Goal: Information Seeking & Learning: Learn about a topic

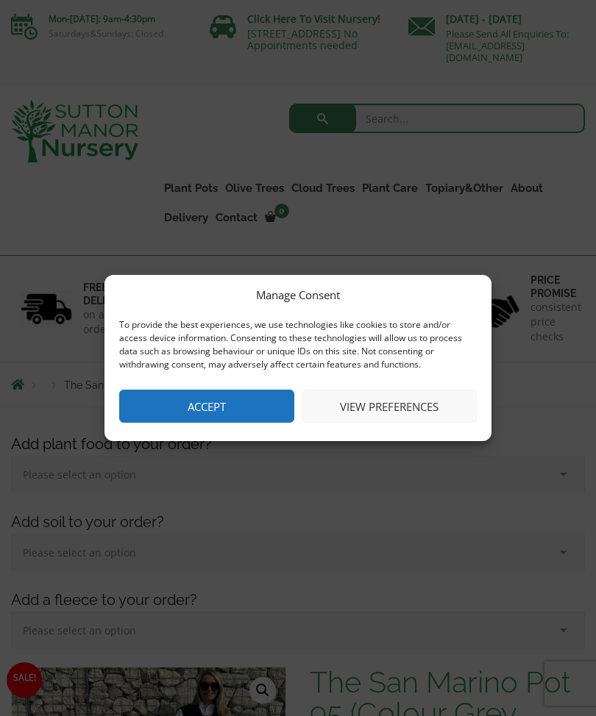
click at [423, 404] on button "View preferences" at bounding box center [389, 406] width 175 height 33
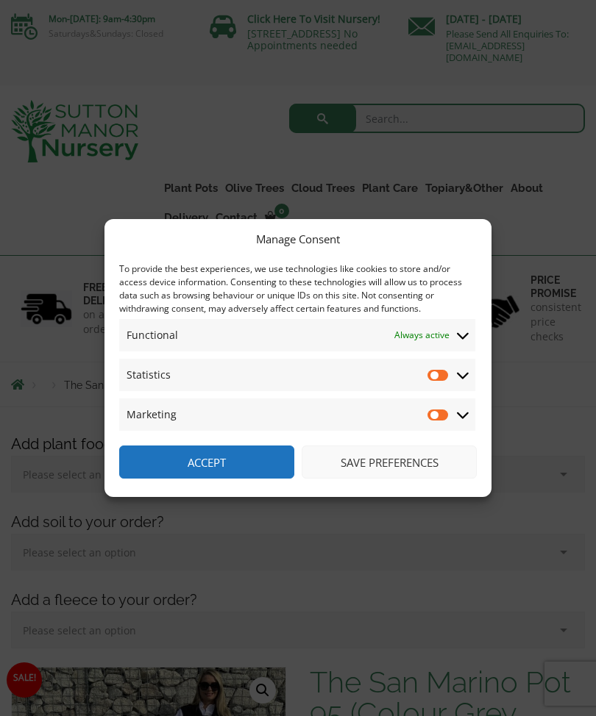
click at [444, 381] on input "Statistics" at bounding box center [438, 375] width 22 height 15
click at [440, 375] on input "Statistics" at bounding box center [438, 375] width 22 height 15
checkbox input "false"
click at [416, 465] on button "Save preferences" at bounding box center [389, 462] width 175 height 33
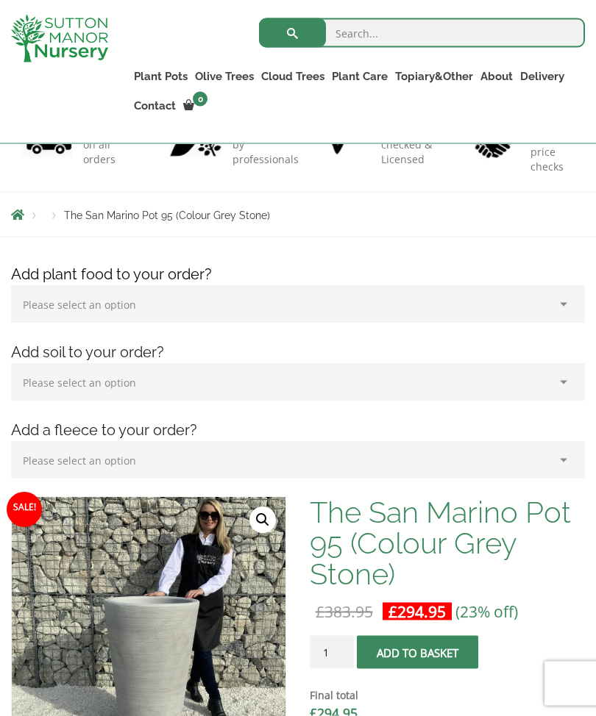
scroll to position [144, 0]
click at [0, 0] on link "Vietnamese Pots" at bounding box center [0, 0] width 0 height 0
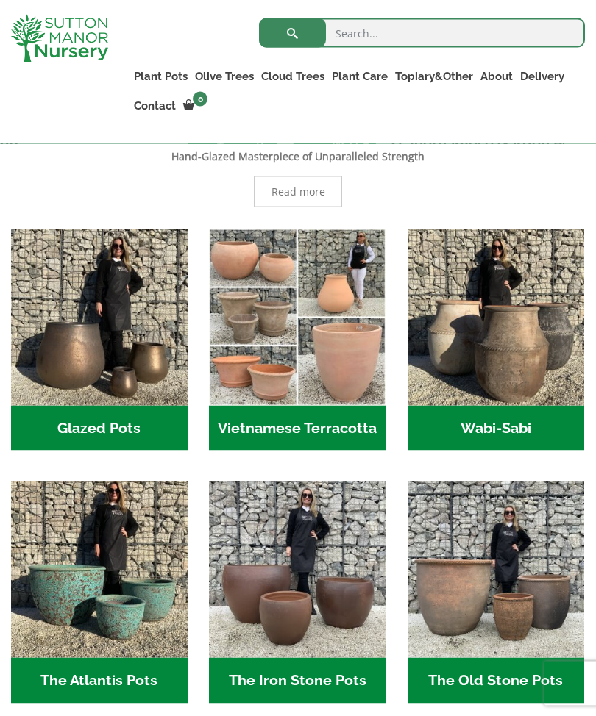
scroll to position [393, 0]
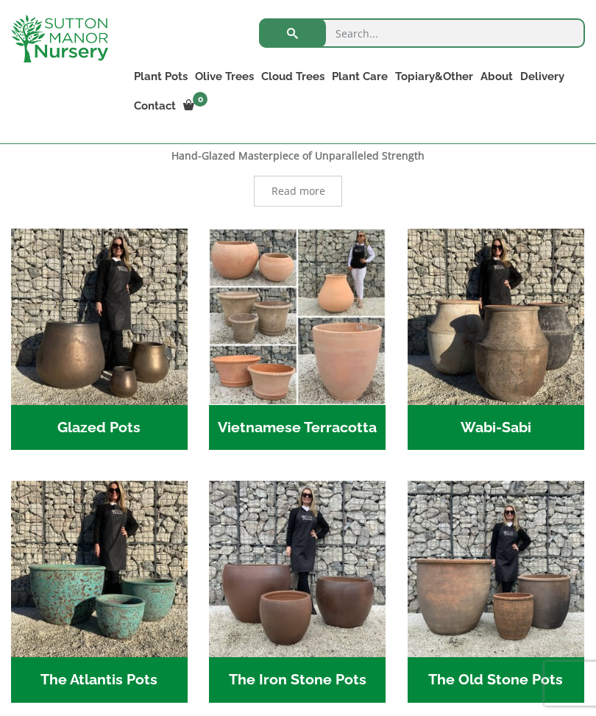
click at [0, 0] on link "Glazed Pots" at bounding box center [0, 0] width 0 height 0
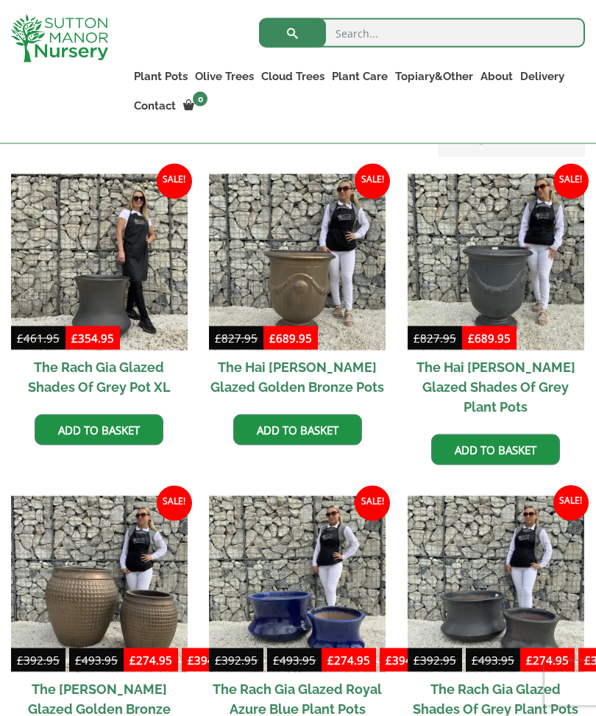
scroll to position [382, 0]
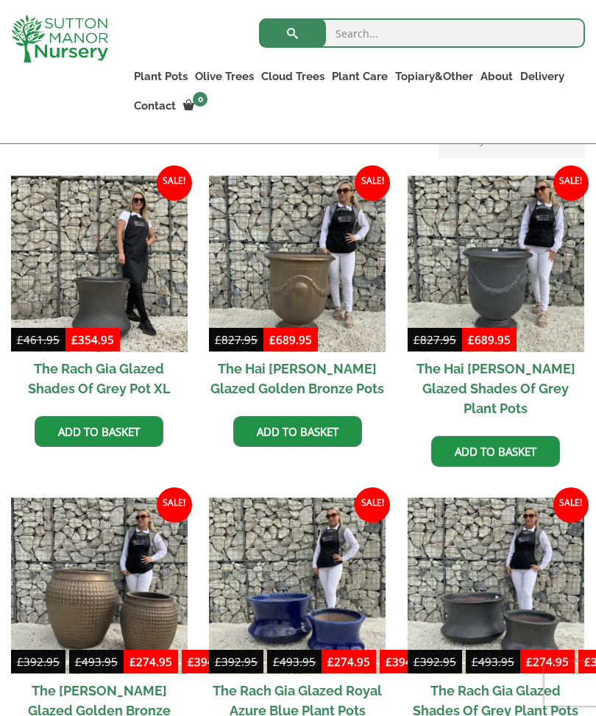
click at [0, 0] on link "Fibre Clay Pots" at bounding box center [0, 0] width 0 height 0
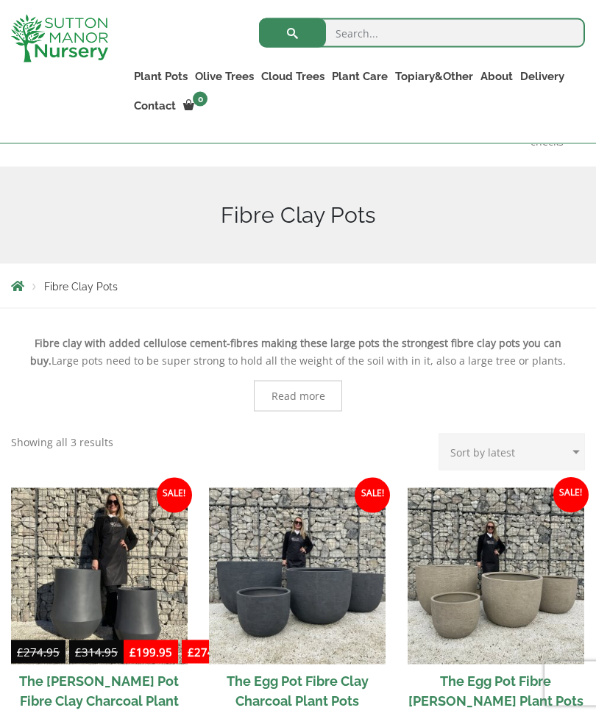
scroll to position [169, 0]
click at [0, 0] on link "The Iron Stone Pots" at bounding box center [0, 0] width 0 height 0
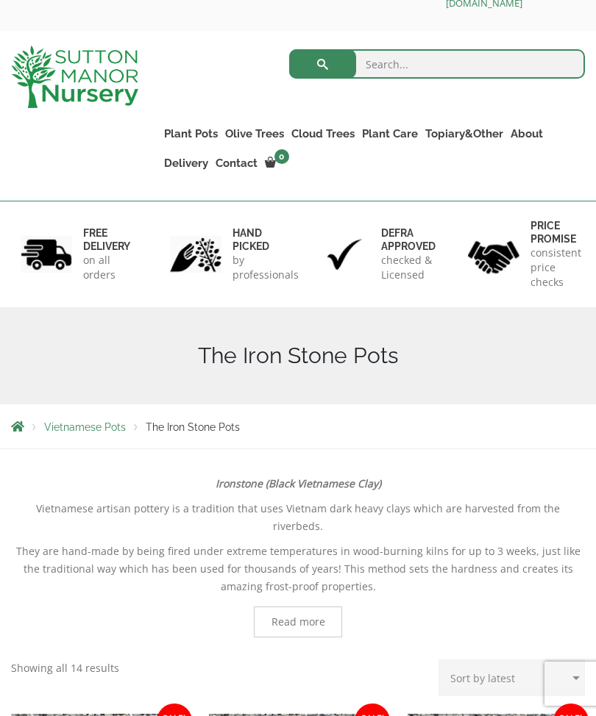
scroll to position [54, 0]
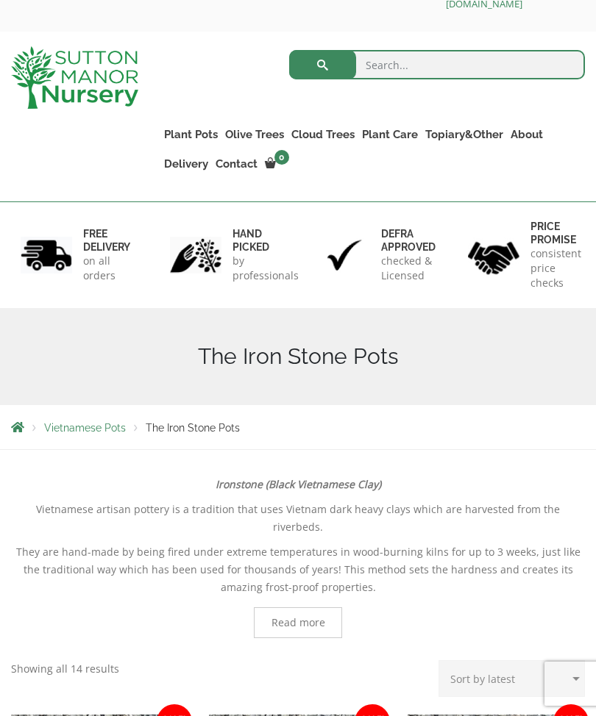
click at [0, 0] on link "The Amalfi Pots" at bounding box center [0, 0] width 0 height 0
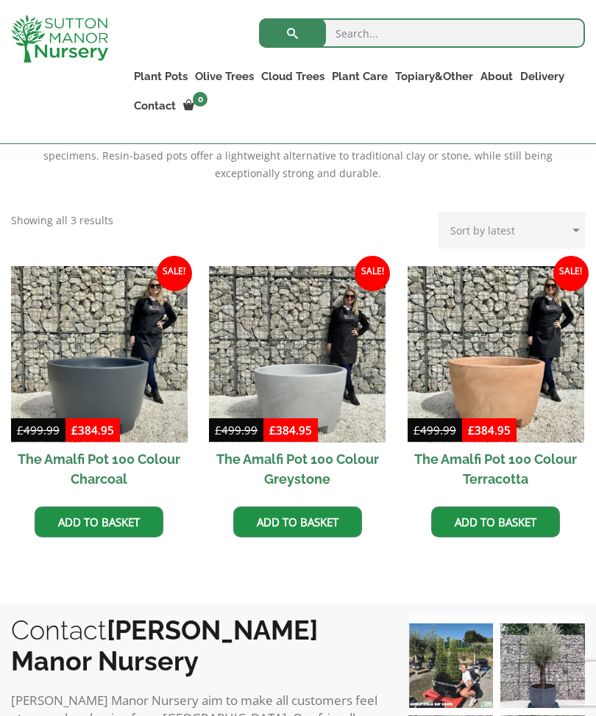
scroll to position [346, 0]
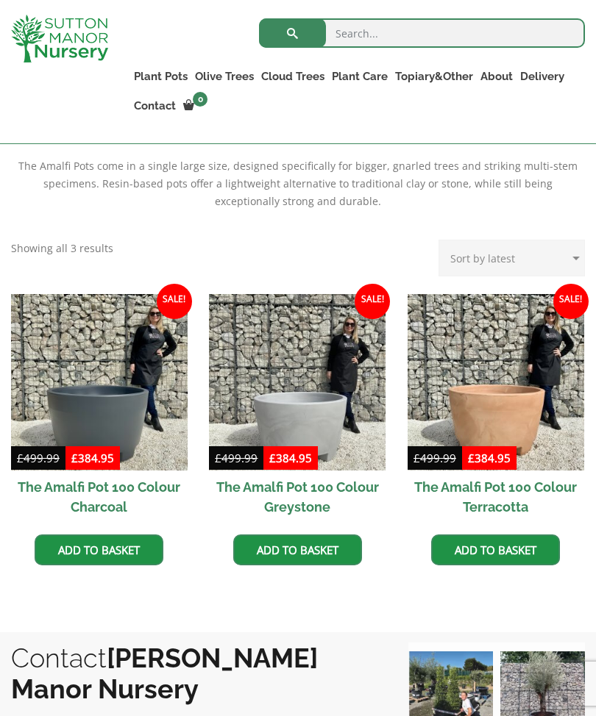
click at [0, 0] on link "The Milan Pots" at bounding box center [0, 0] width 0 height 0
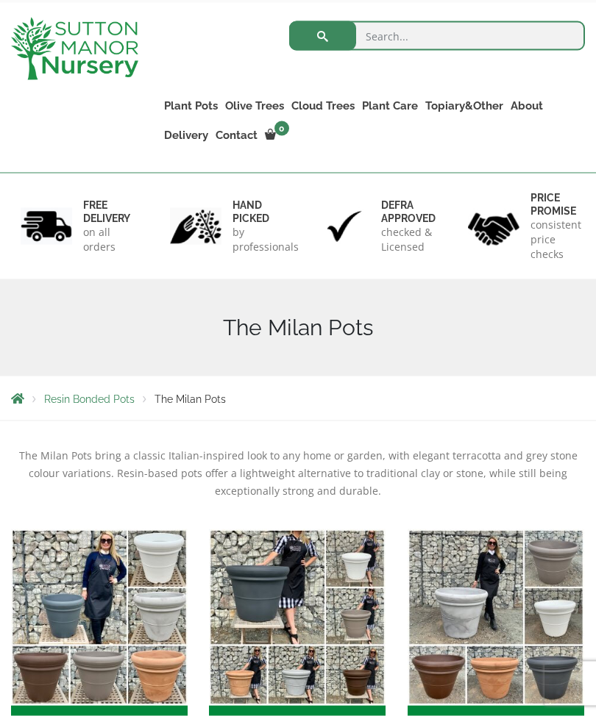
scroll to position [83, 0]
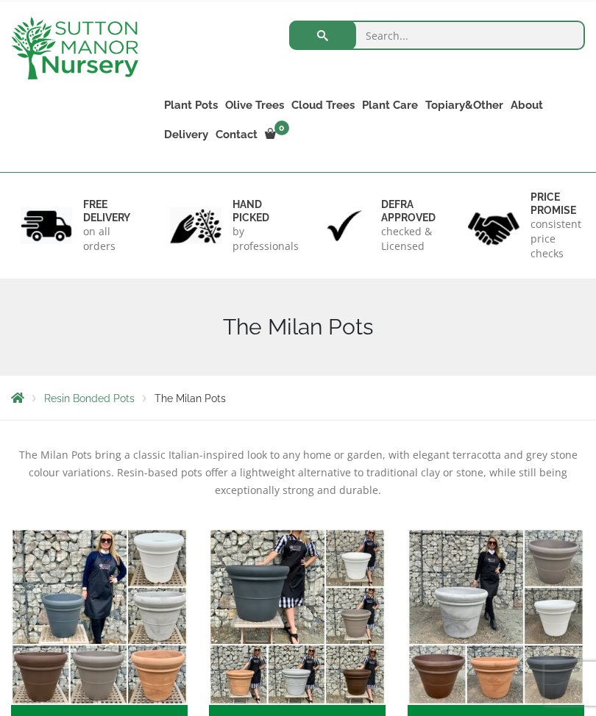
click at [0, 0] on link "The Capri Pots" at bounding box center [0, 0] width 0 height 0
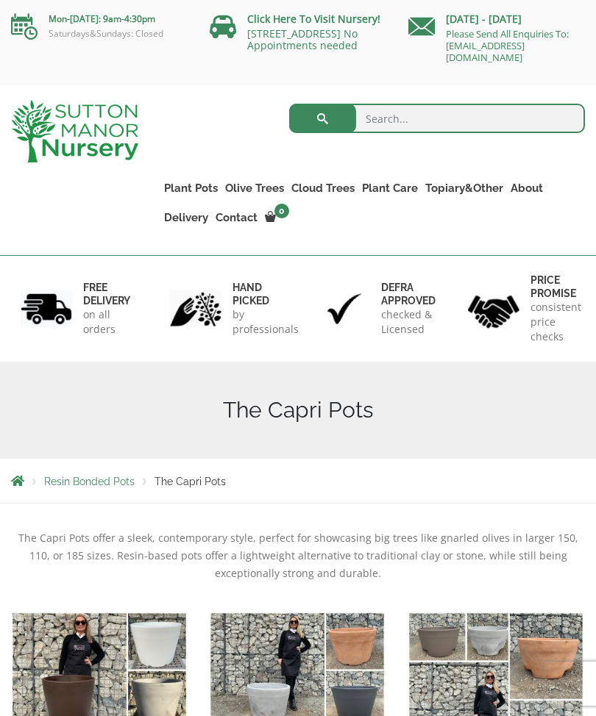
click at [0, 0] on link "The Old Stone Pots" at bounding box center [0, 0] width 0 height 0
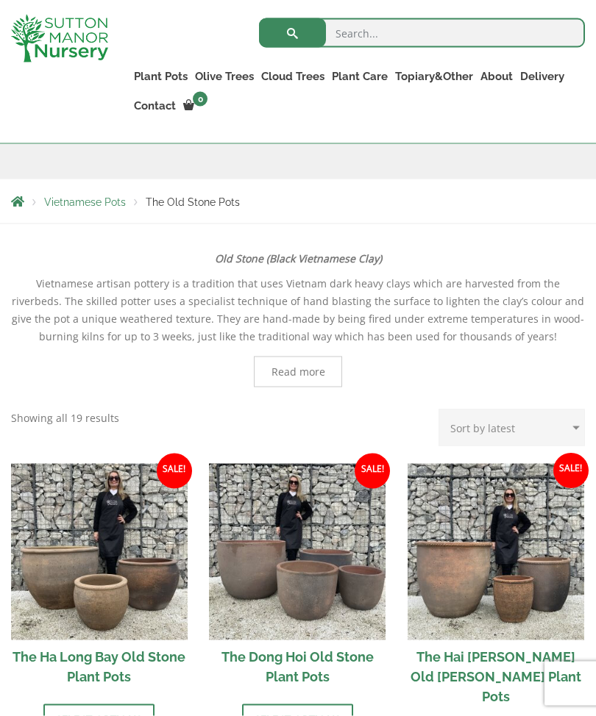
scroll to position [254, 0]
click at [0, 0] on link "The Brunello Pots" at bounding box center [0, 0] width 0 height 0
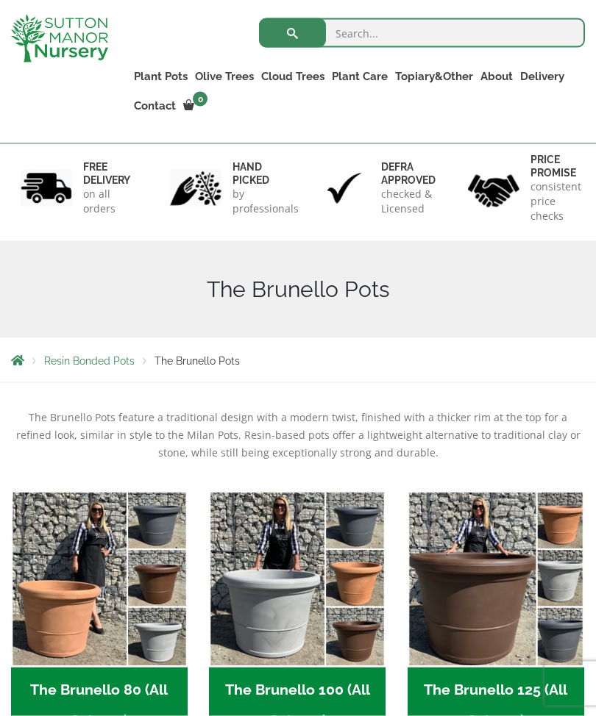
scroll to position [90, 0]
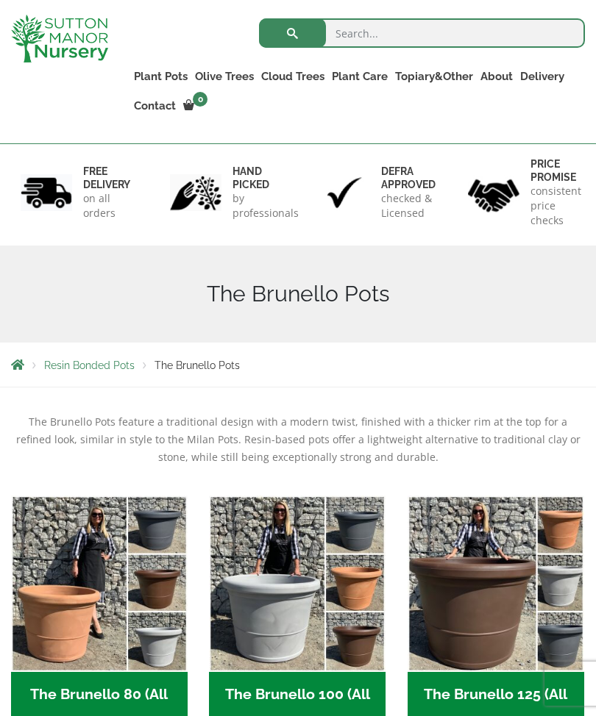
click at [0, 0] on link "The Venice Cube Pots" at bounding box center [0, 0] width 0 height 0
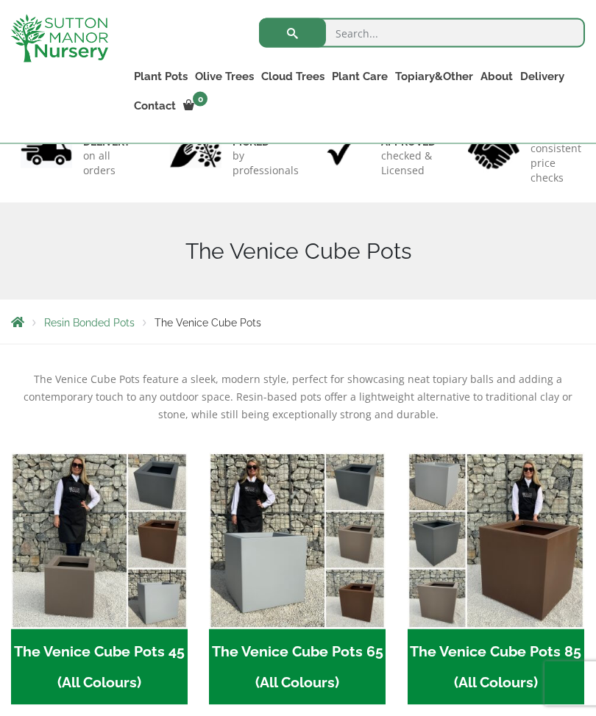
scroll to position [134, 0]
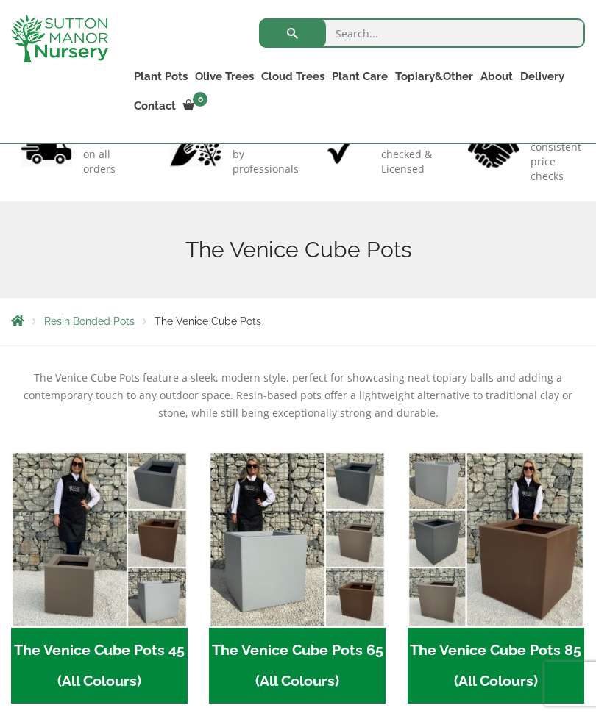
click at [0, 0] on link "Gnarled Olive Trees (Bella Range)" at bounding box center [0, 0] width 0 height 0
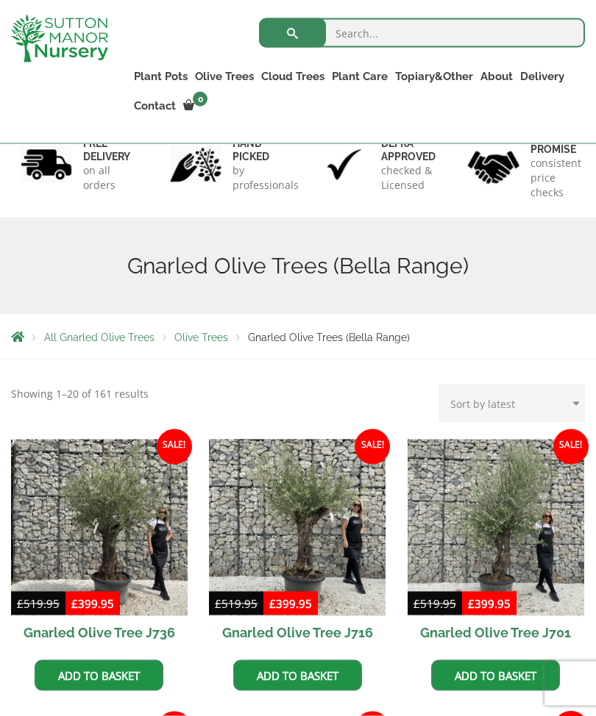
scroll to position [113, 0]
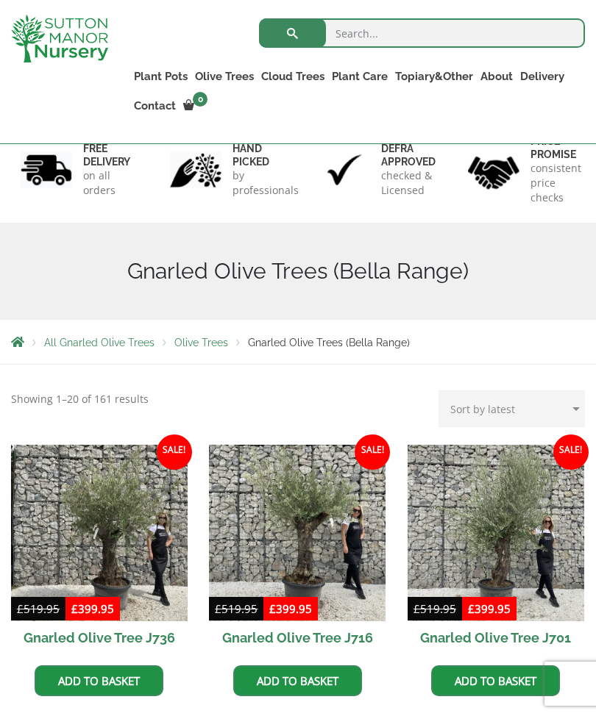
click at [0, 0] on link "Gnarled Olive Trees (Grande Range)" at bounding box center [0, 0] width 0 height 0
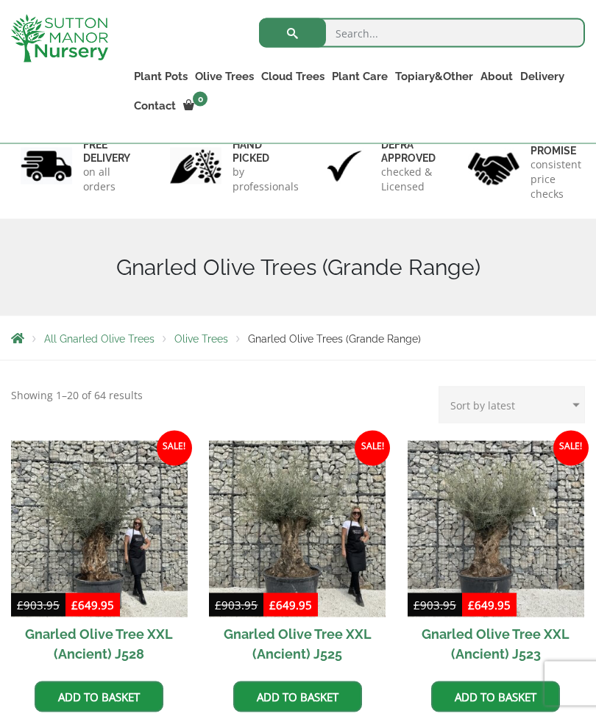
scroll to position [117, 0]
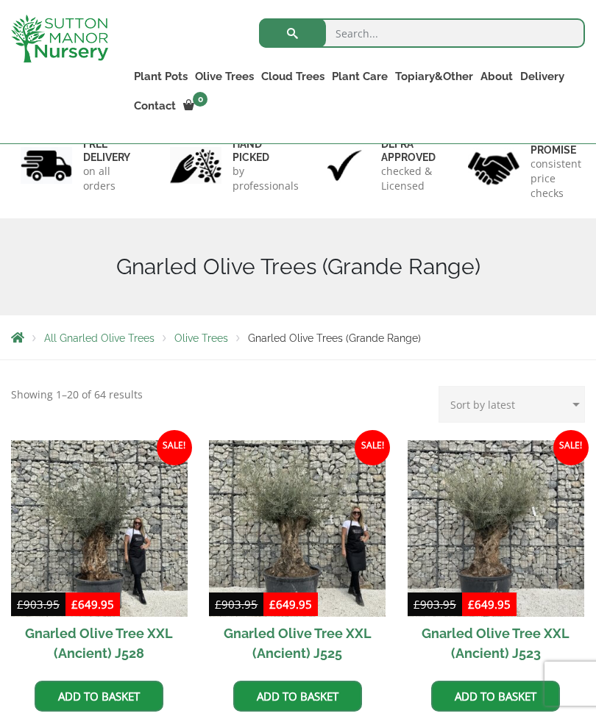
click at [0, 0] on link "Plateau Olive Trees (Mesa Range)" at bounding box center [0, 0] width 0 height 0
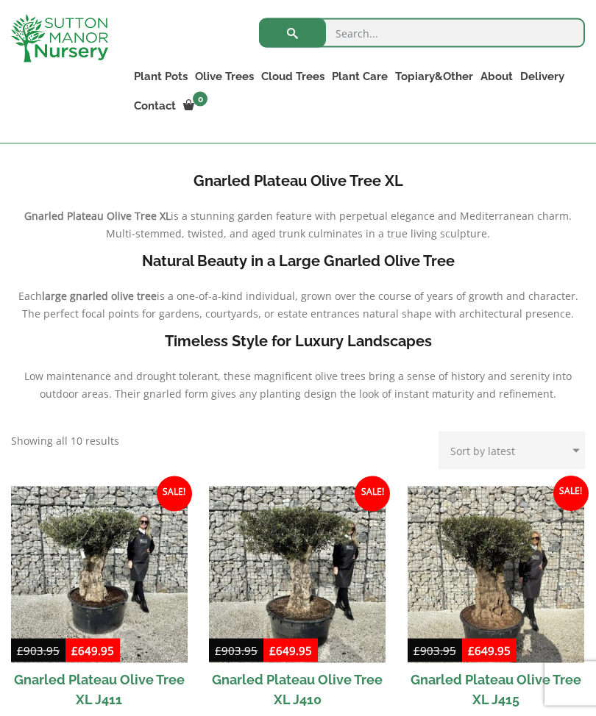
scroll to position [338, 0]
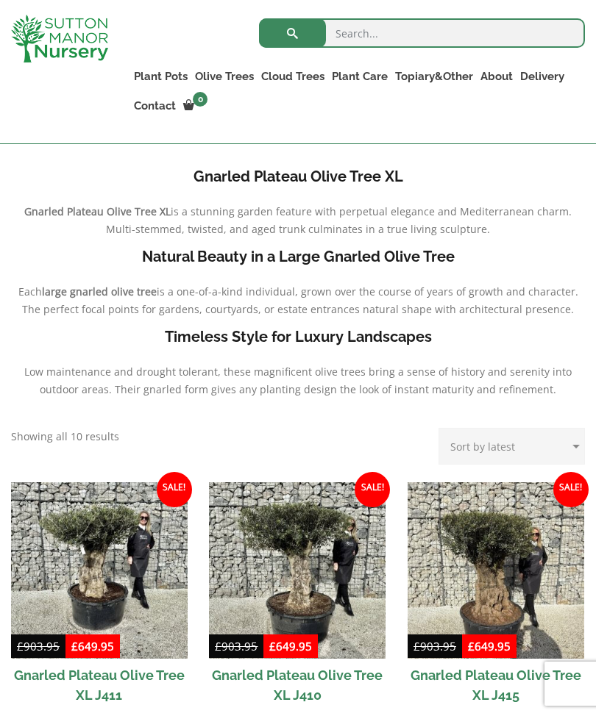
click at [0, 0] on link "Multi Stem Olives (Arcadia Range)" at bounding box center [0, 0] width 0 height 0
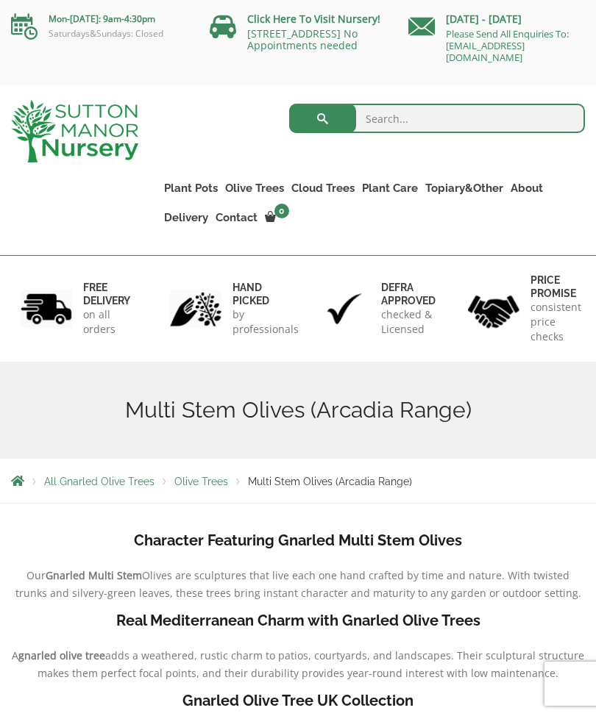
click at [0, 0] on link "The Barolo Pots" at bounding box center [0, 0] width 0 height 0
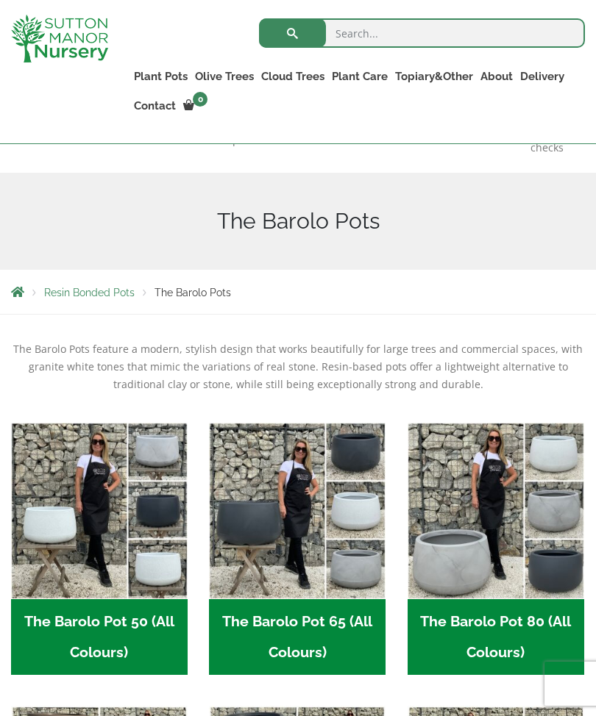
scroll to position [162, 0]
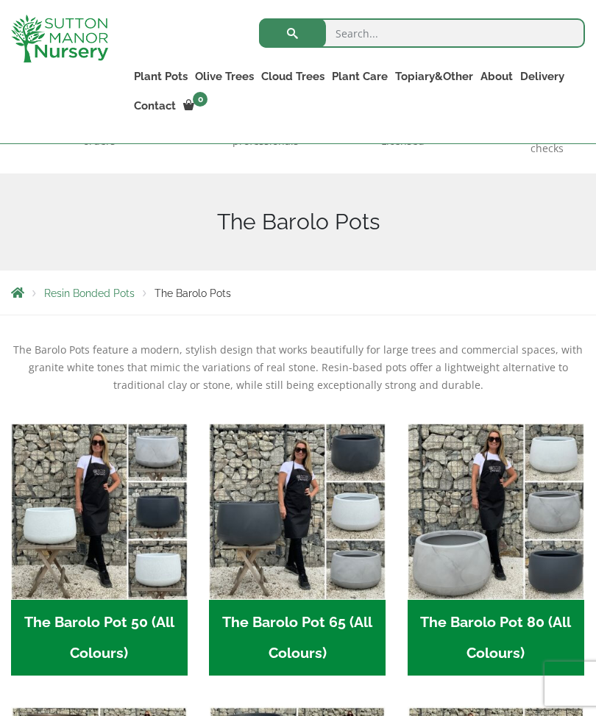
click at [0, 0] on link "The Rome Bowl" at bounding box center [0, 0] width 0 height 0
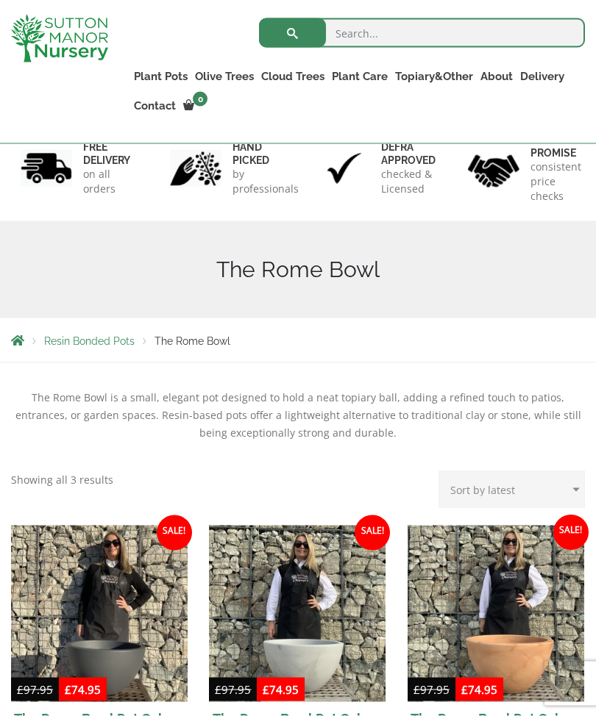
scroll to position [115, 0]
click at [0, 0] on link "The Olive Jar" at bounding box center [0, 0] width 0 height 0
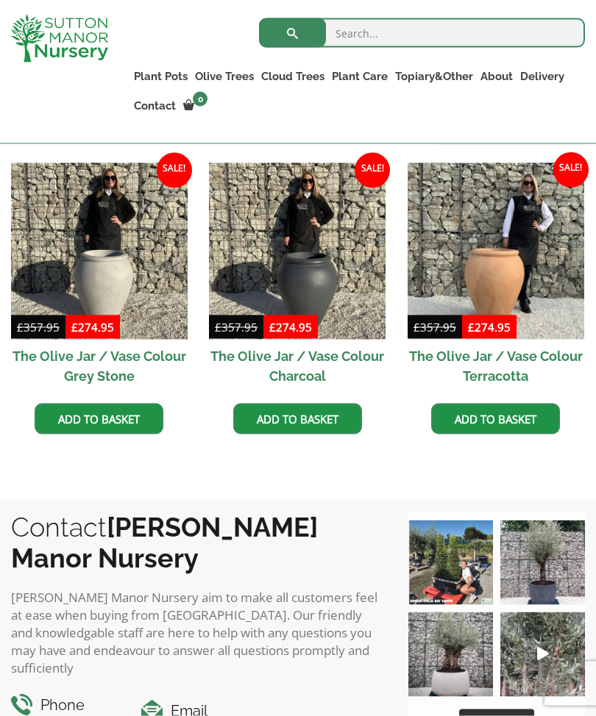
scroll to position [478, 0]
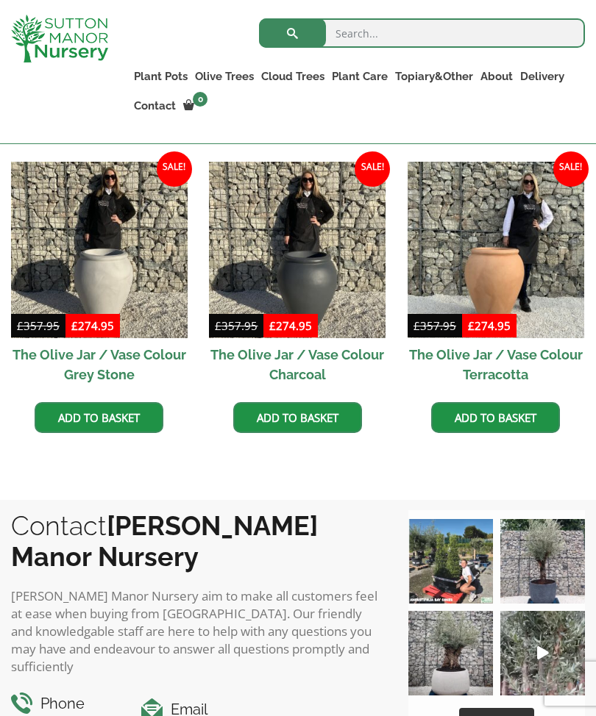
click at [324, 271] on img at bounding box center [297, 250] width 177 height 177
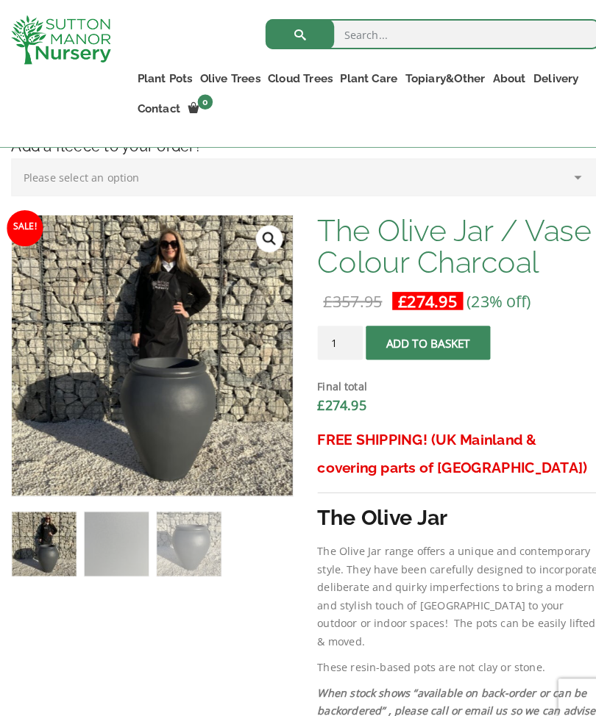
scroll to position [420, 0]
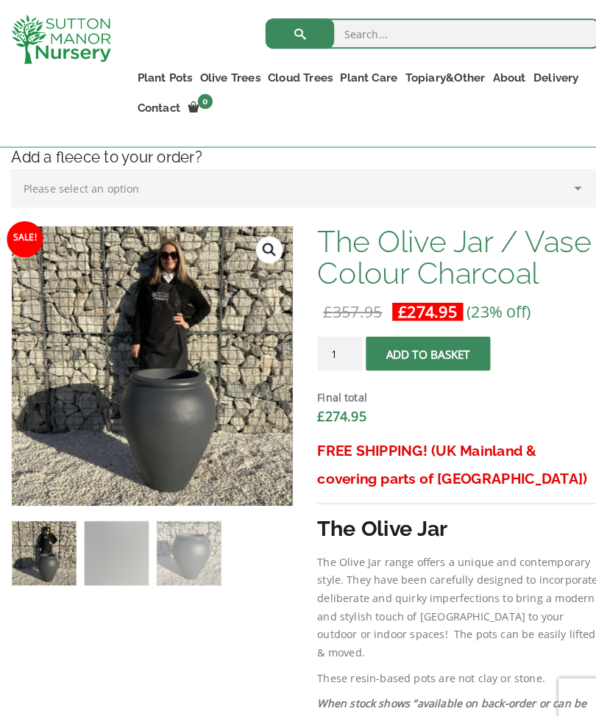
click at [0, 0] on link "Wabi-Sabi" at bounding box center [0, 0] width 0 height 0
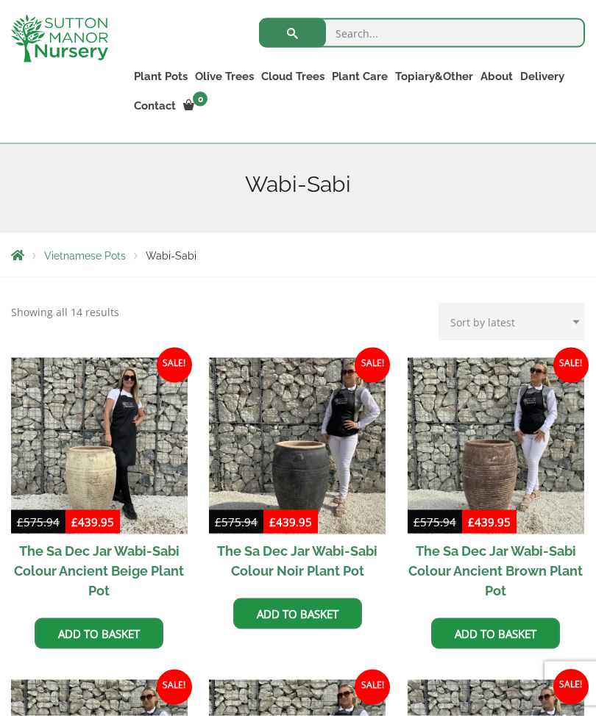
scroll to position [201, 0]
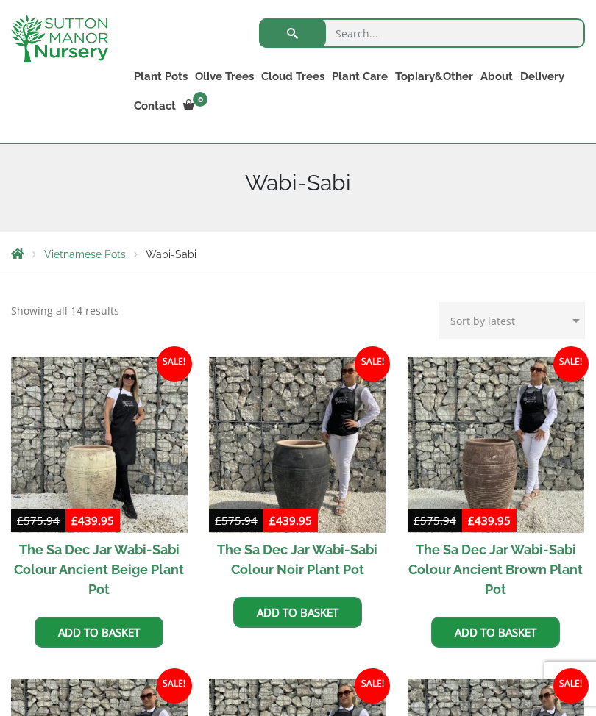
click at [0, 0] on link "Vietnamese Terracotta" at bounding box center [0, 0] width 0 height 0
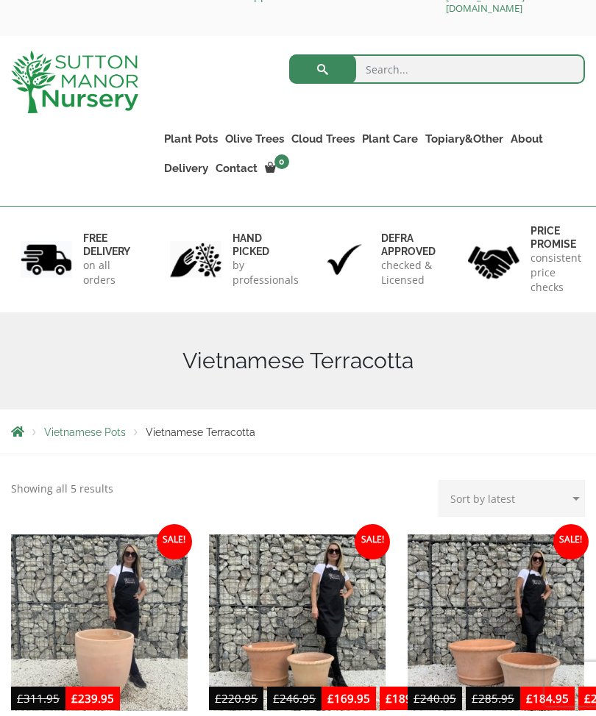
scroll to position [46, 0]
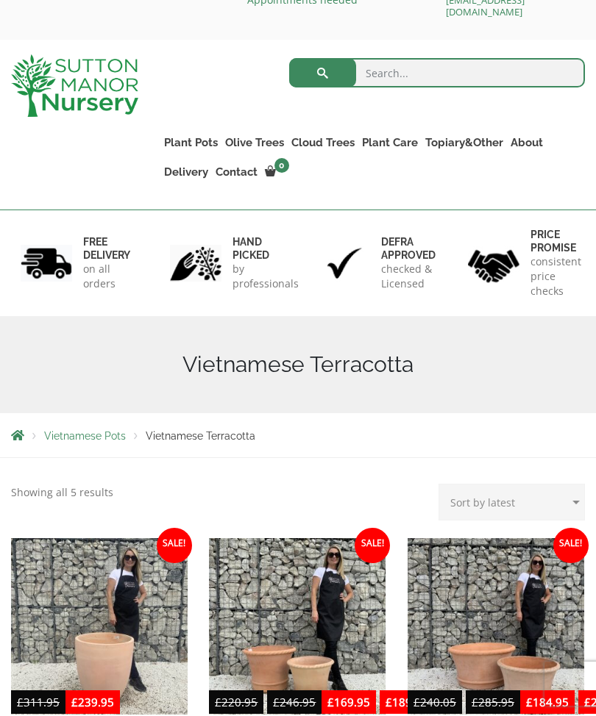
click at [0, 0] on link "The Iron Stone Pots" at bounding box center [0, 0] width 0 height 0
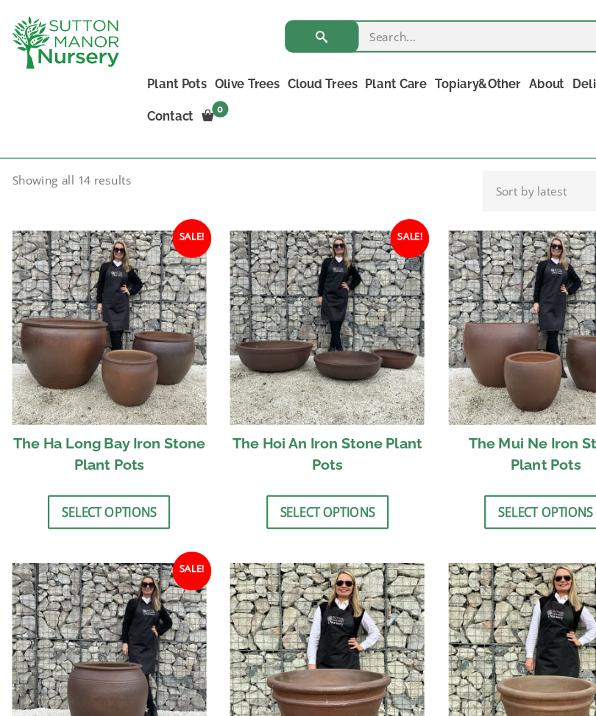
scroll to position [532, 0]
click at [166, 77] on link "Plant Pots" at bounding box center [160, 76] width 61 height 21
click at [0, 0] on link "The Old Stone Pots" at bounding box center [0, 0] width 0 height 0
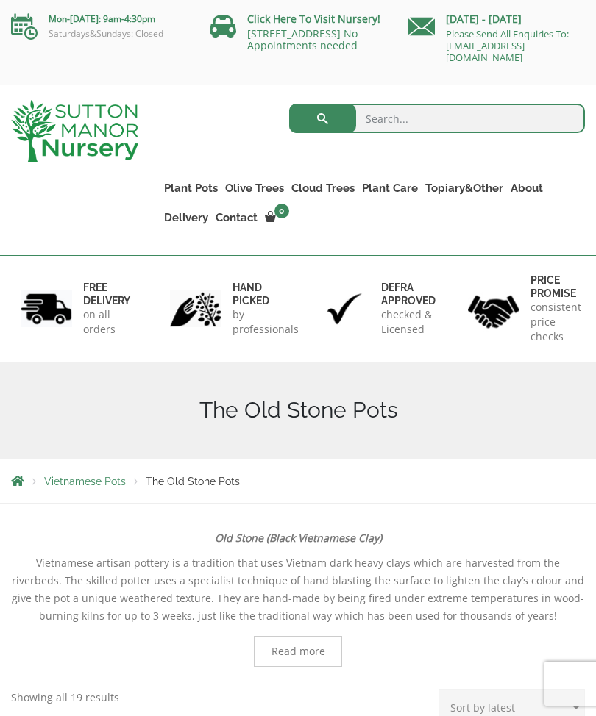
click at [0, 0] on ul "Gnarled Olive Trees (Bella Range) Gnarled Olive Trees (Grande Range) Plateau Ol…" at bounding box center [0, 0] width 0 height 0
click at [0, 0] on link "Ilex Crenata Cloud Trees" at bounding box center [0, 0] width 0 height 0
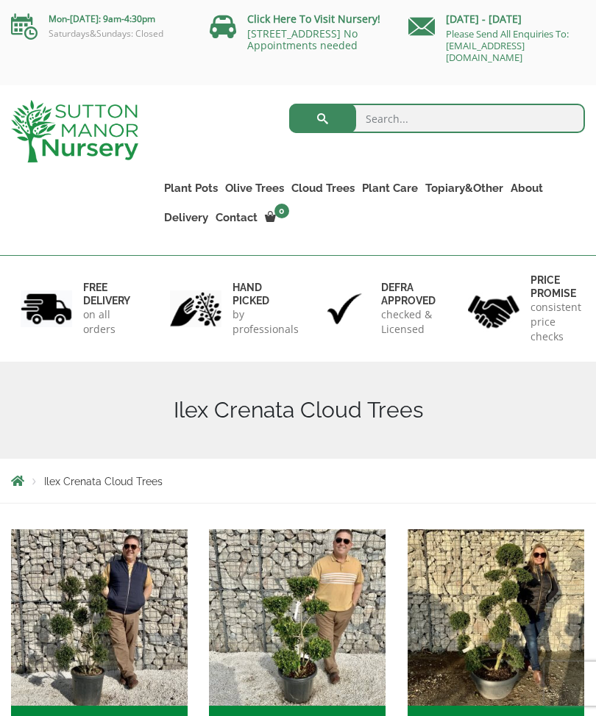
click at [385, 190] on link "Plant Care" at bounding box center [389, 188] width 63 height 21
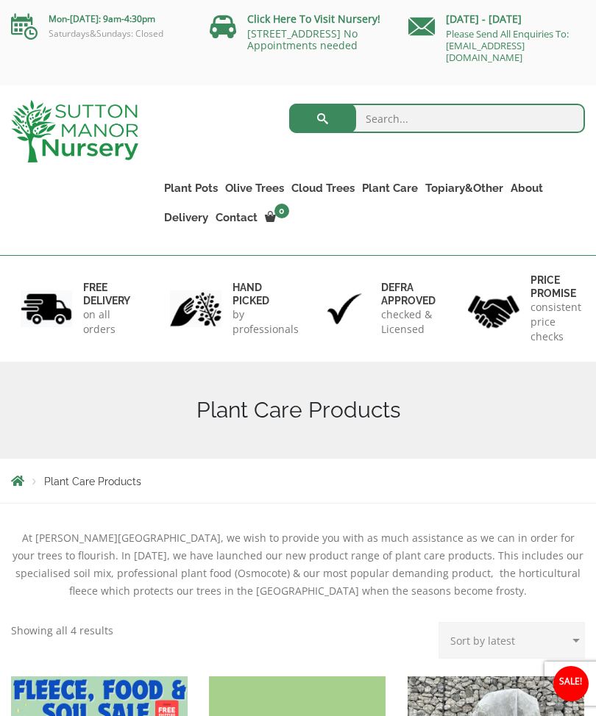
click at [470, 235] on ul "Plant Pots Resin Bonded Pots The Amalfi Pots The Milan Pots The Capri Pots The …" at bounding box center [372, 192] width 425 height 96
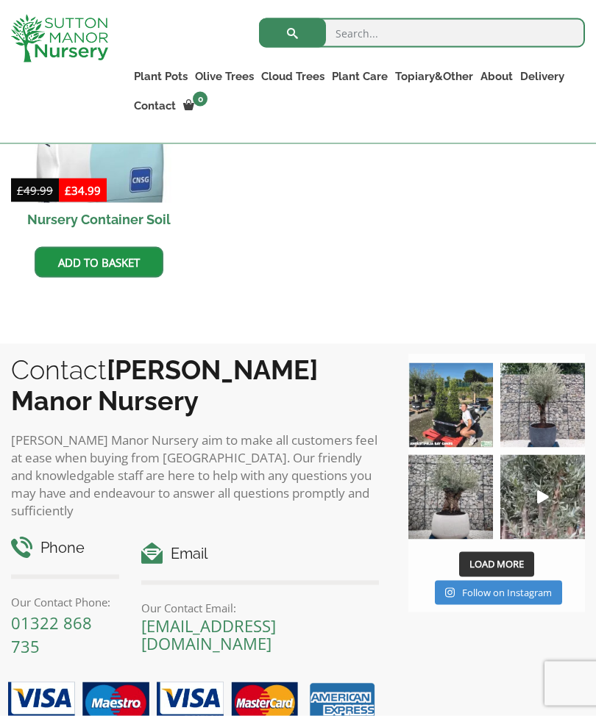
scroll to position [947, 0]
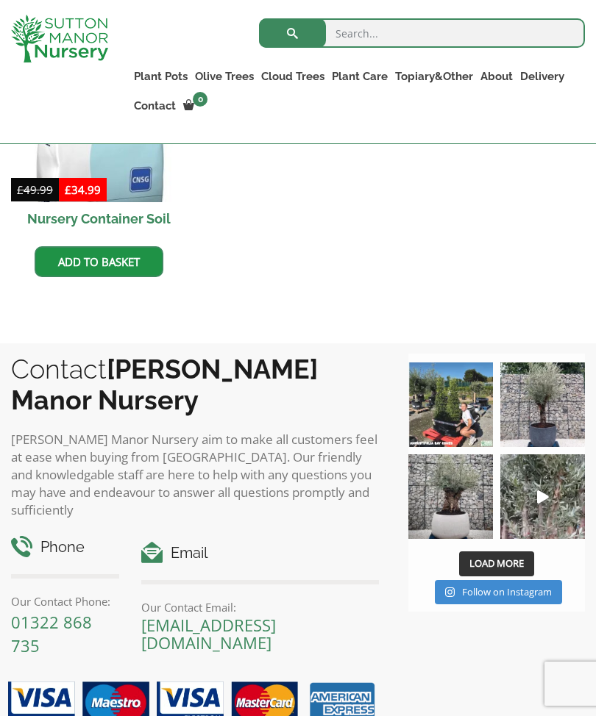
click at [537, 488] on img at bounding box center [542, 497] width 85 height 85
